Goal: Information Seeking & Learning: Learn about a topic

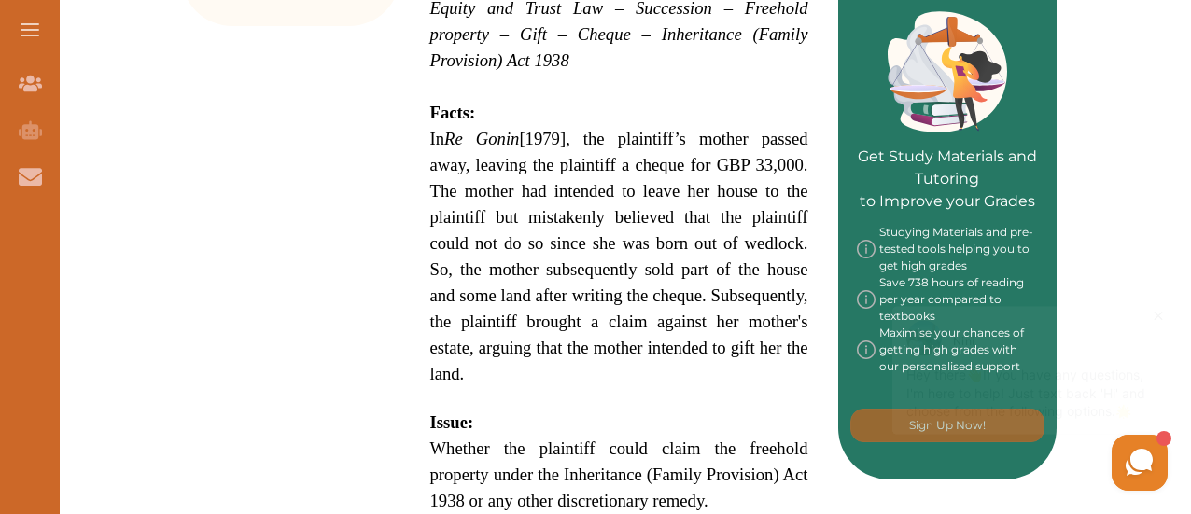
scroll to position [896, 0]
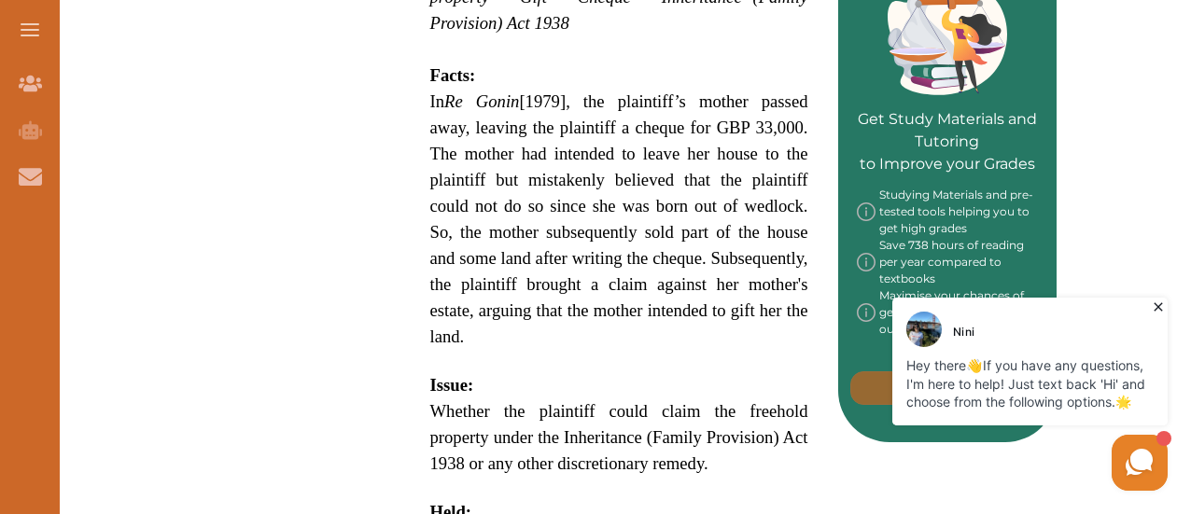
drag, startPoint x: 225, startPoint y: 129, endPoint x: 402, endPoint y: 86, distance: 182.4
click at [402, 86] on div "Want to secure high grades in Equity Trusts ? We’ve created a FREE checklist fo…" at bounding box center [618, 315] width 875 height 1944
click at [441, 96] on span "In Re Gonin [1979], the plaintiff’s mother passed away, leaving the plaintiff a…" at bounding box center [619, 218] width 378 height 255
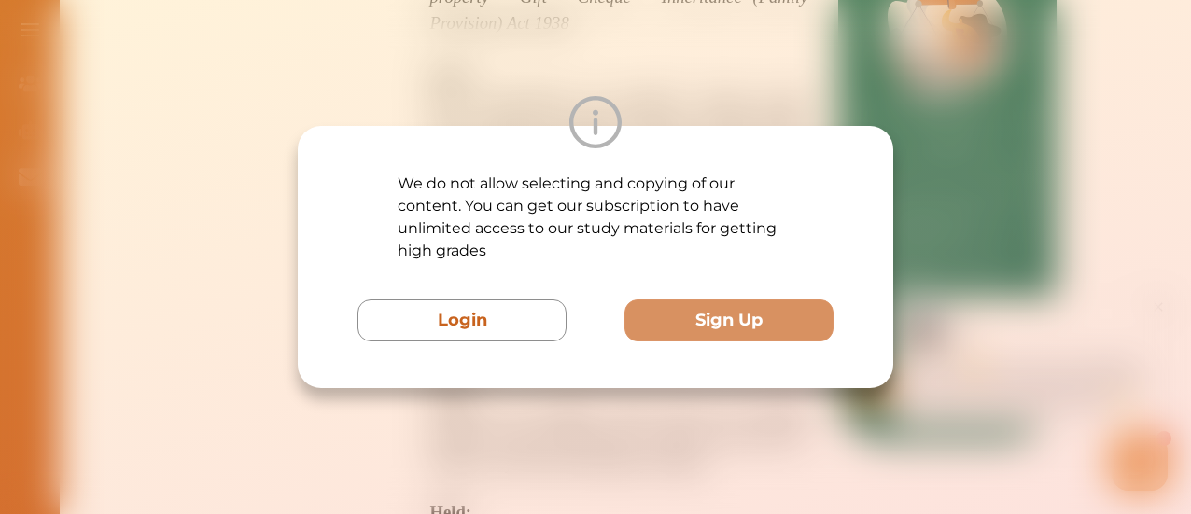
click at [487, 60] on div "We do not allow selecting and copying of our content. You can get our subscript…" at bounding box center [595, 257] width 1191 height 514
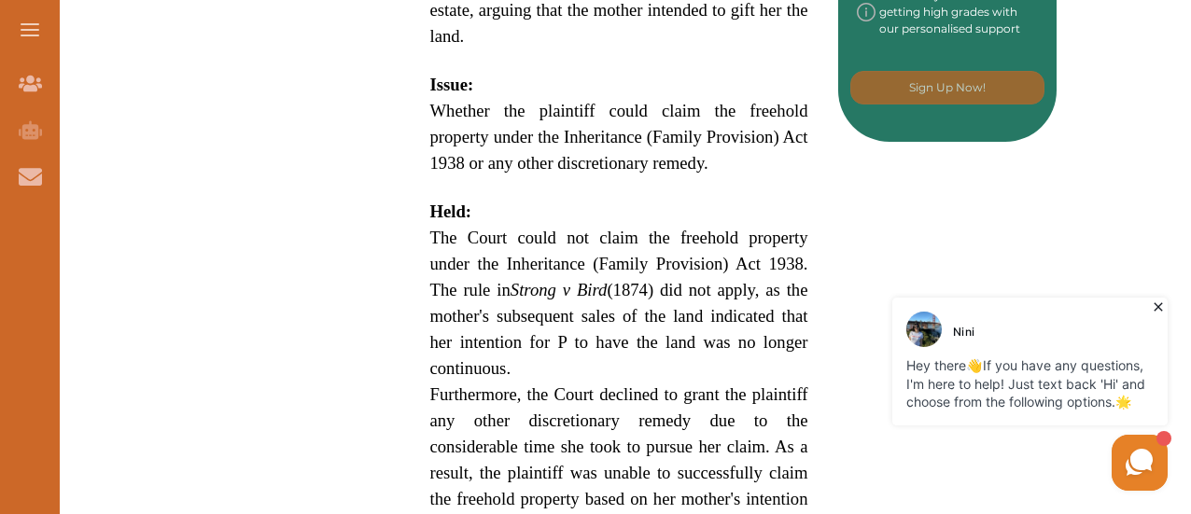
scroll to position [1194, 0]
